Goal: Find specific page/section: Find specific page/section

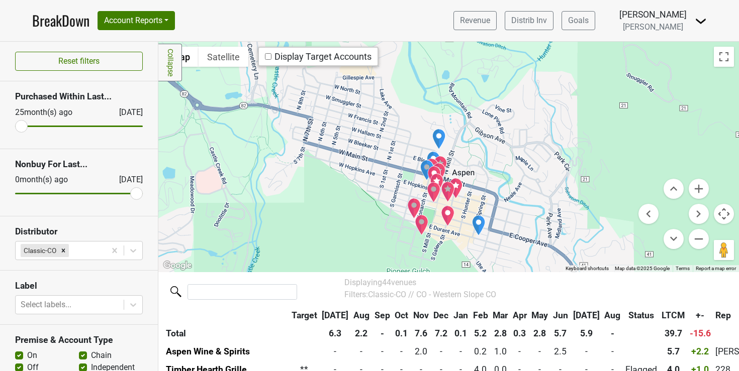
scroll to position [165, 0]
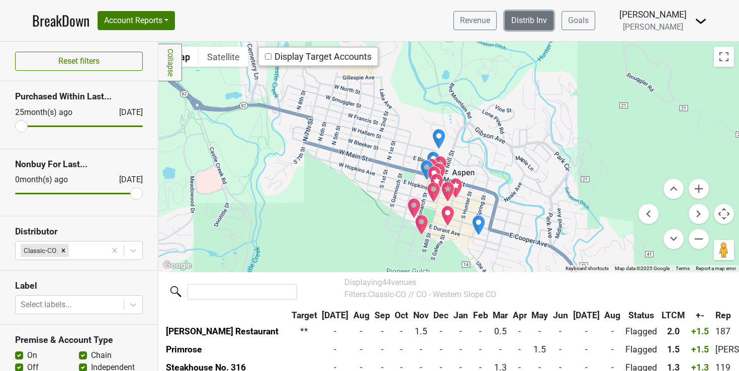
click at [547, 24] on link "Distrib Inv" at bounding box center [529, 20] width 49 height 19
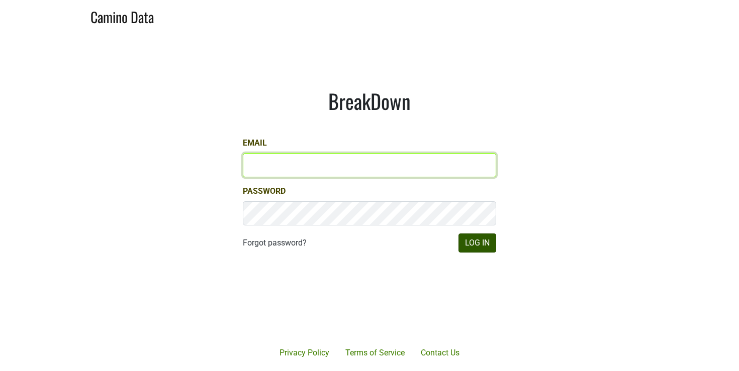
type input "[EMAIL_ADDRESS][DOMAIN_NAME]"
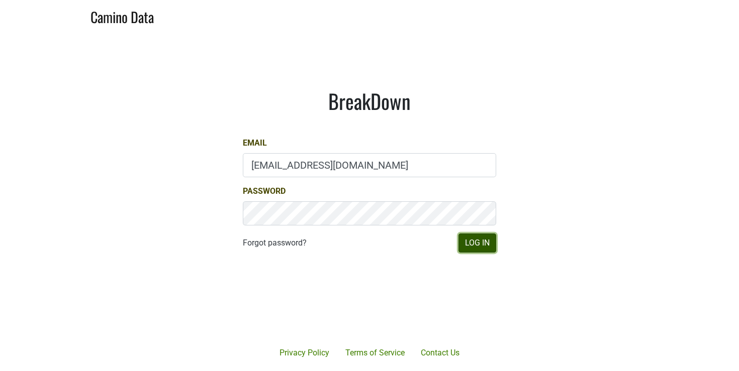
click at [482, 248] on button "Log In" at bounding box center [477, 243] width 38 height 19
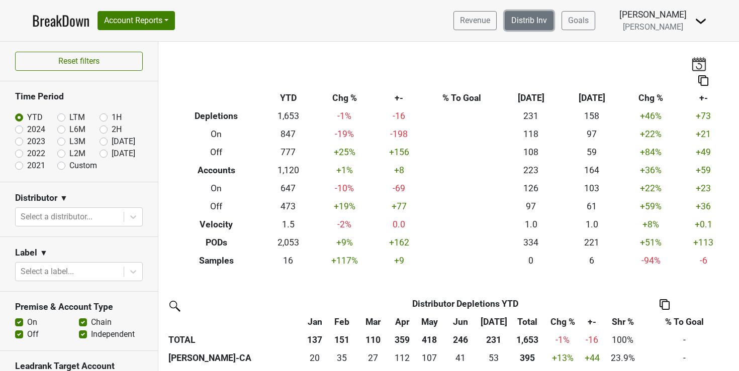
click at [543, 18] on link "Distrib Inv" at bounding box center [529, 20] width 49 height 19
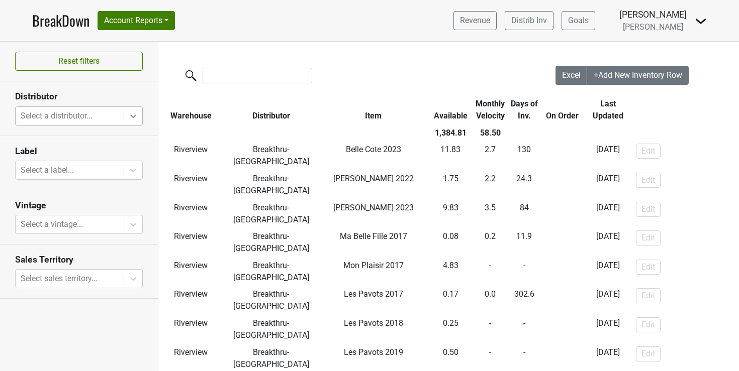
click at [134, 114] on icon at bounding box center [133, 116] width 10 height 10
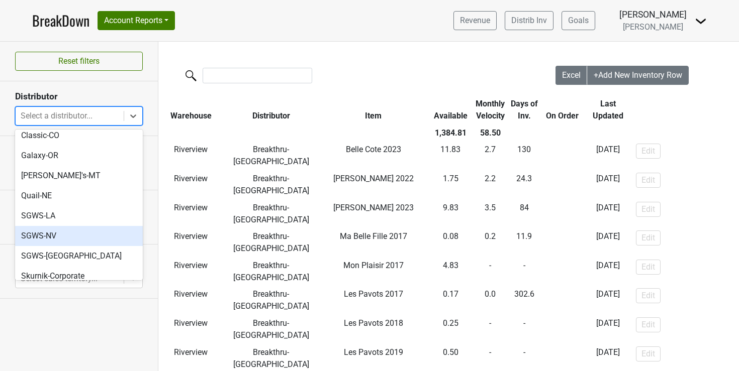
scroll to position [57, 0]
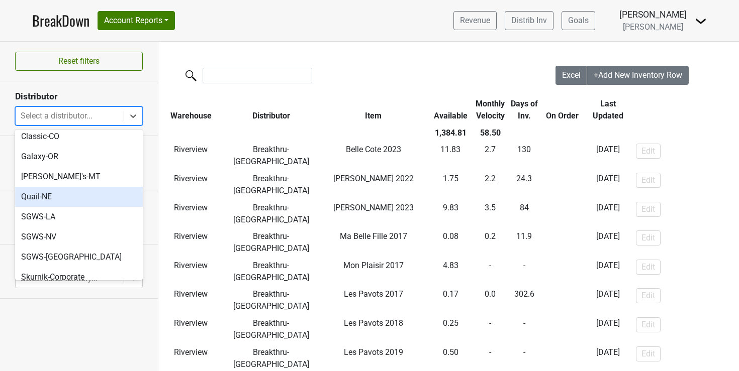
click at [32, 187] on div "Quail-NE" at bounding box center [79, 197] width 128 height 20
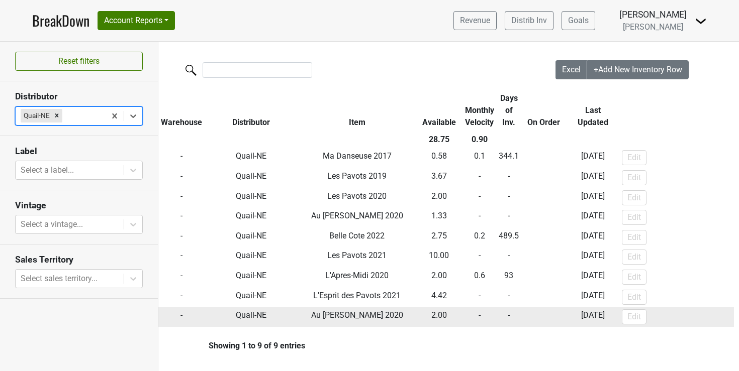
scroll to position [13, 0]
